Goal: Task Accomplishment & Management: Manage account settings

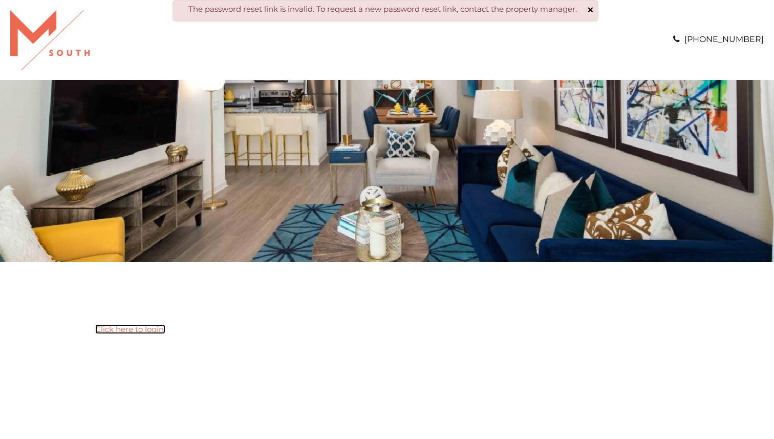
click at [143, 329] on link "Click here to login." at bounding box center [130, 329] width 70 height 10
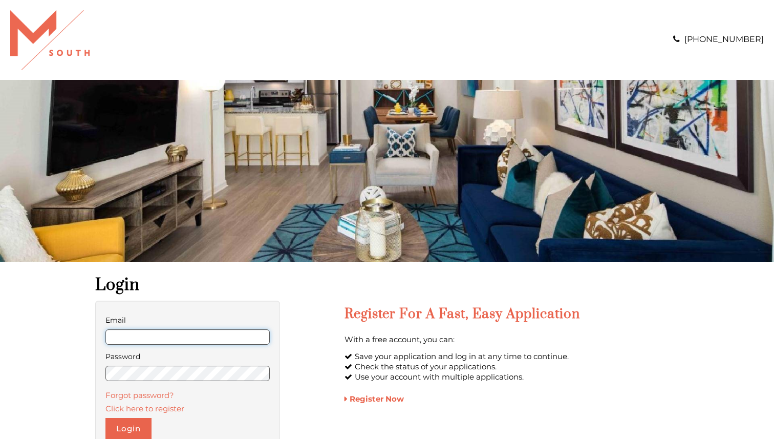
click at [161, 343] on input "Email" at bounding box center [188, 336] width 164 height 15
type input "**********"
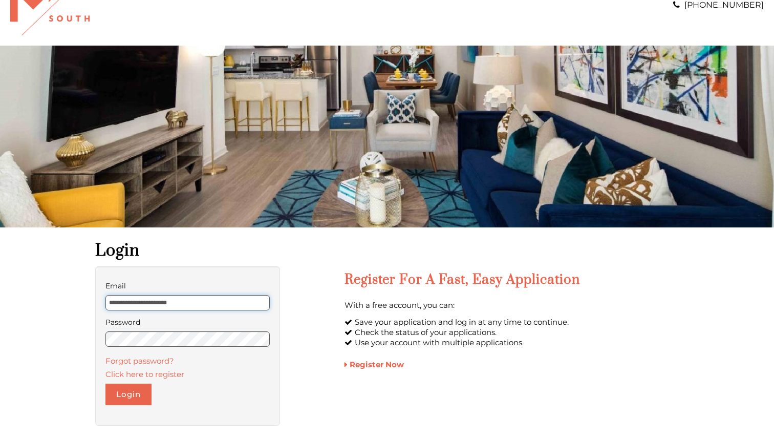
scroll to position [72, 0]
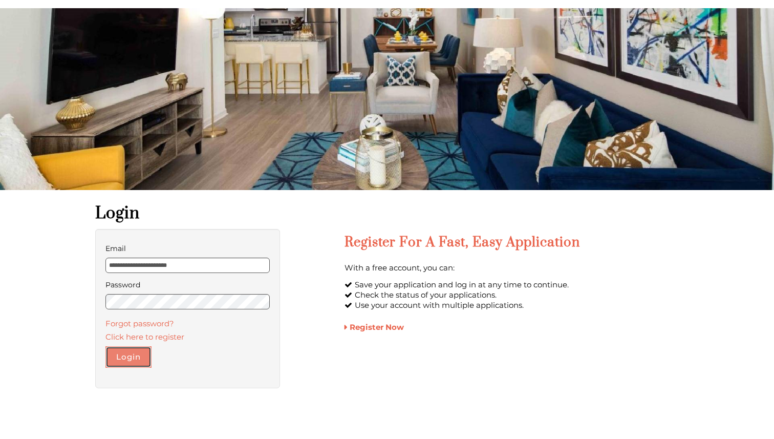
click at [130, 357] on button "Login" at bounding box center [129, 357] width 46 height 22
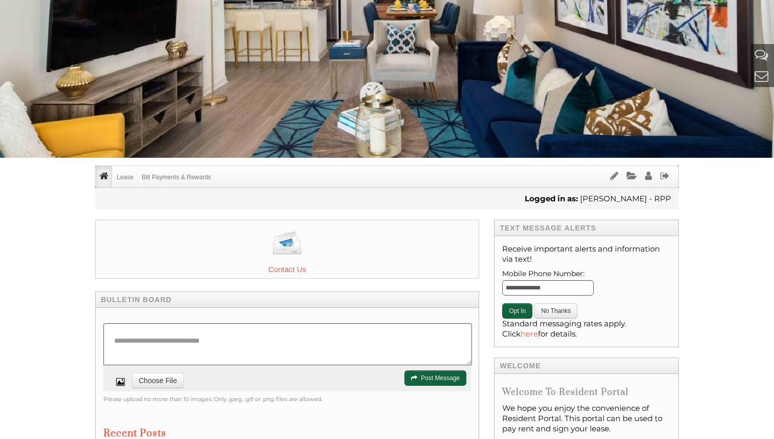
scroll to position [89, 0]
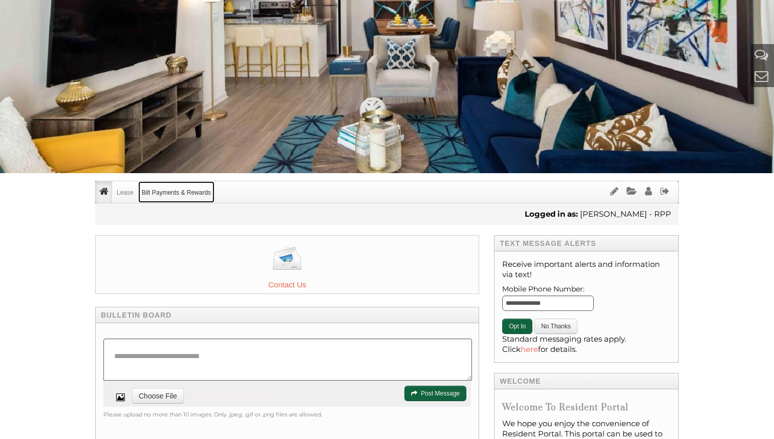
click at [173, 196] on link "Bilt Payments & Rewards" at bounding box center [176, 192] width 76 height 22
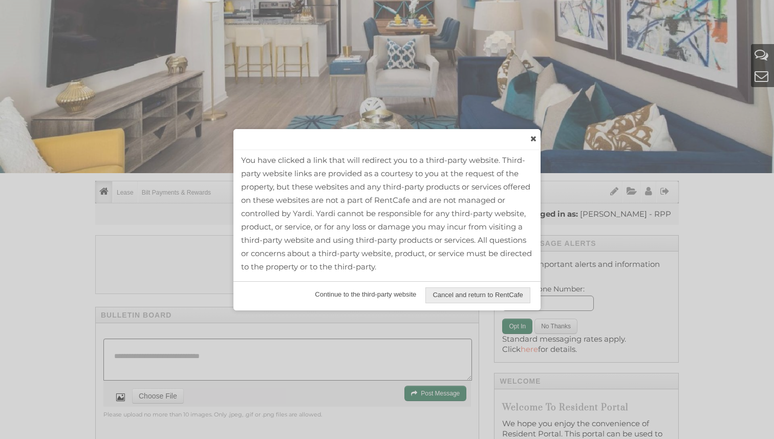
click at [374, 298] on span "Continue to the third-party website" at bounding box center [365, 294] width 115 height 15
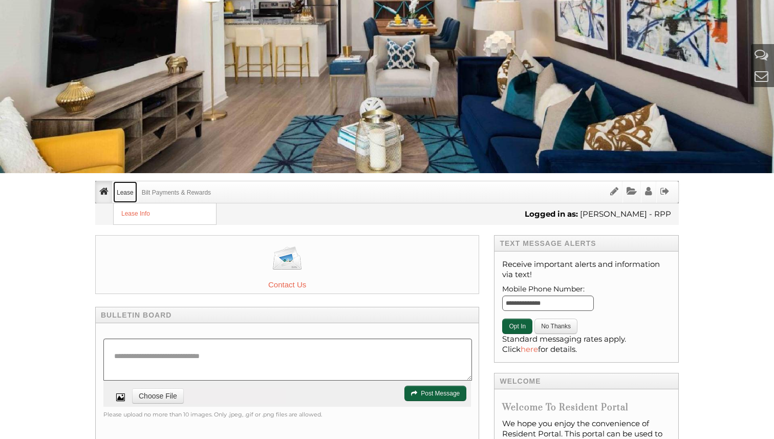
click at [132, 196] on link "Lease" at bounding box center [125, 192] width 24 height 22
click at [179, 186] on link "Bilt Payments & Rewards" at bounding box center [176, 192] width 76 height 22
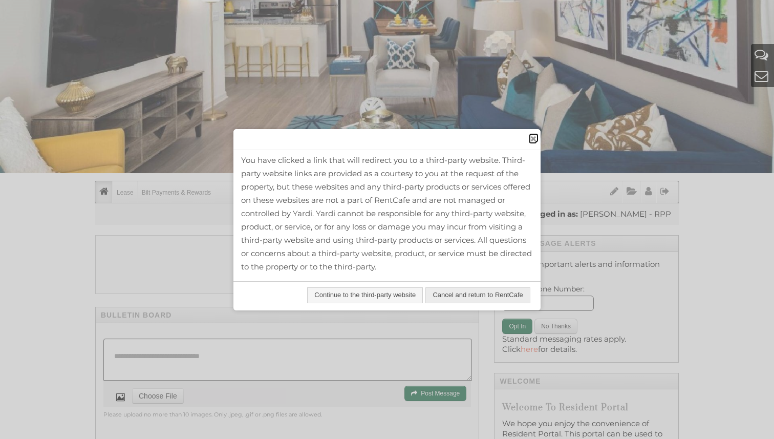
click at [535, 140] on span "close" at bounding box center [533, 138] width 8 height 11
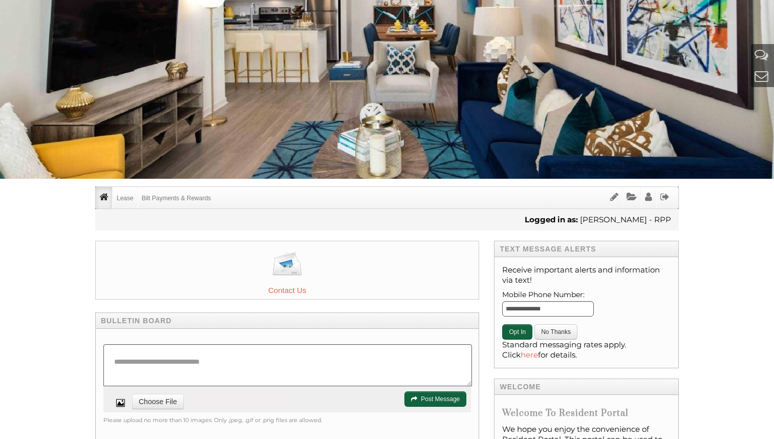
scroll to position [0, 0]
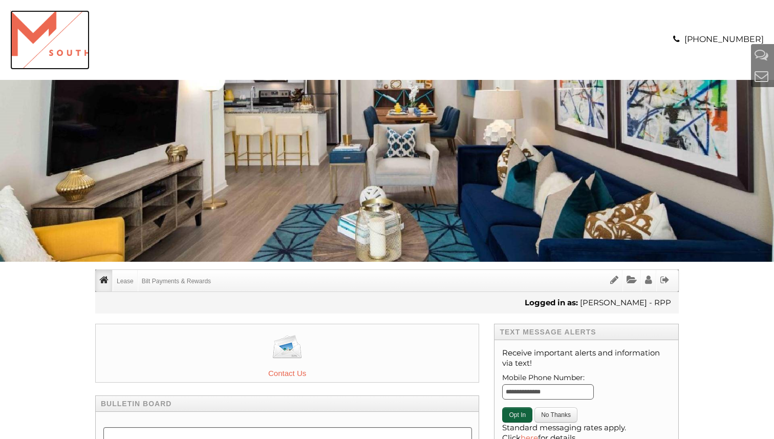
click at [34, 31] on img "Logo" at bounding box center [49, 39] width 79 height 59
